Goal: Transaction & Acquisition: Book appointment/travel/reservation

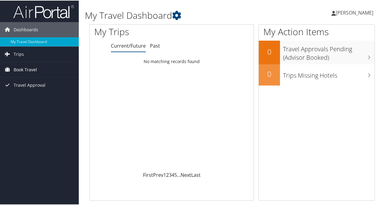
click at [28, 69] on span "Book Travel" at bounding box center [25, 68] width 23 height 15
click at [137, 45] on link "Current/Future" at bounding box center [128, 45] width 35 height 7
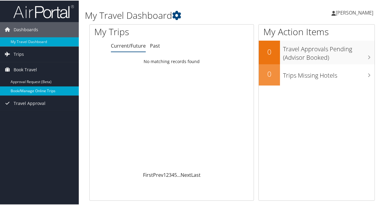
click at [51, 90] on link "Book/Manage Online Trips" at bounding box center [39, 90] width 79 height 9
